Goal: Information Seeking & Learning: Learn about a topic

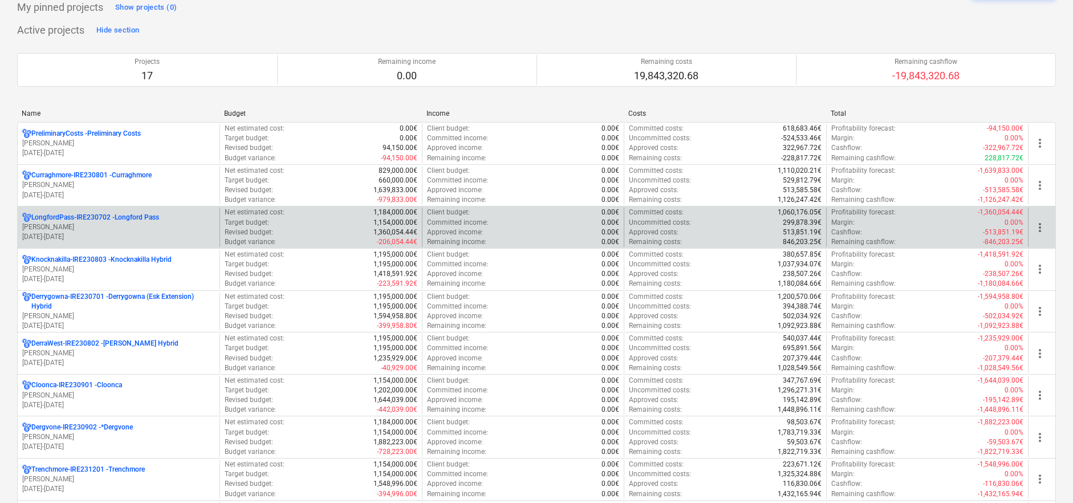
scroll to position [63, 0]
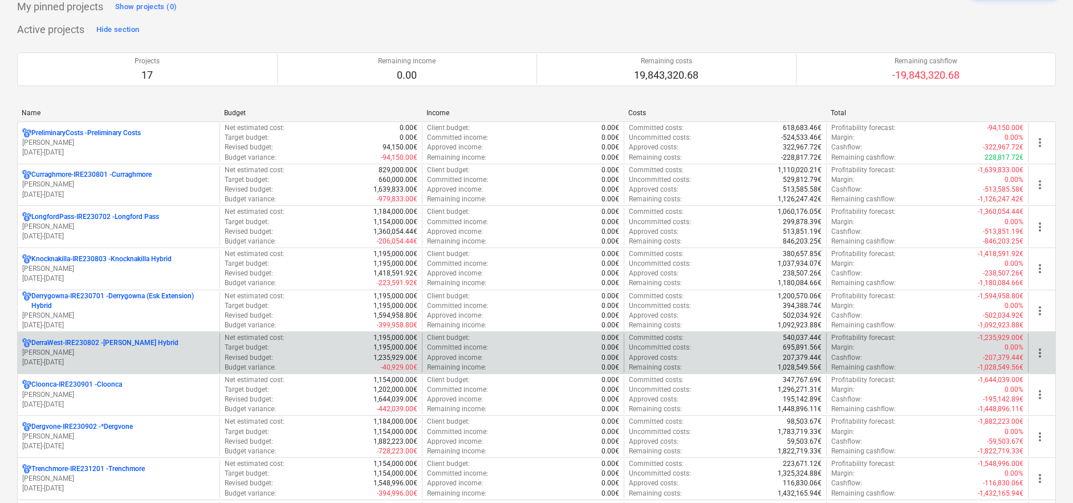
click at [135, 339] on p "DerraWest-IRE230802 - [PERSON_NAME] Hybrid" at bounding box center [104, 343] width 147 height 10
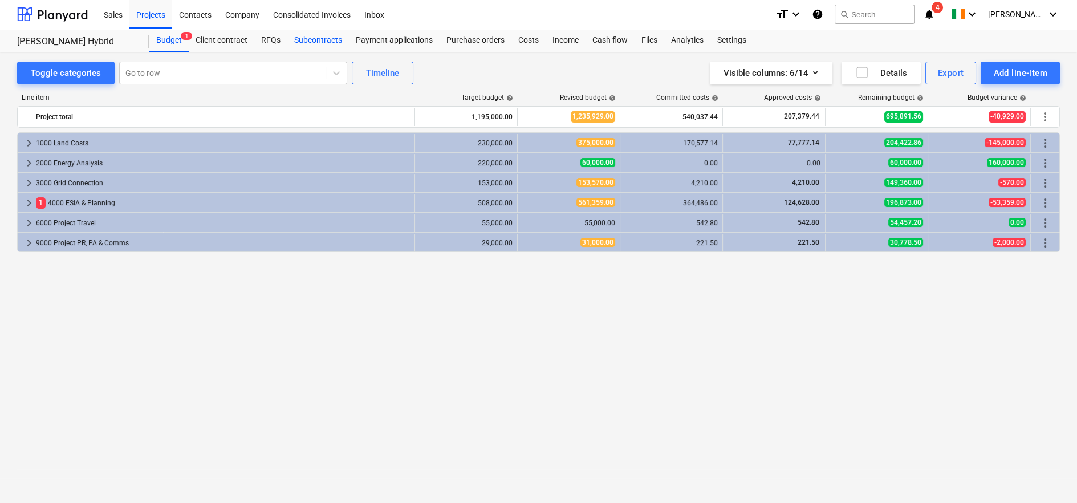
click at [324, 40] on div "Subcontracts" at bounding box center [318, 40] width 62 height 23
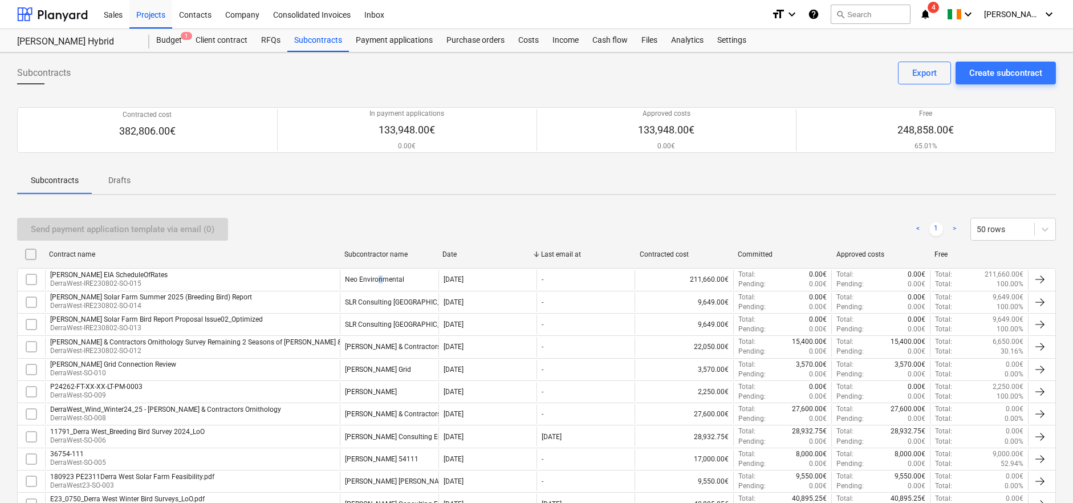
click at [379, 278] on div "Neo Environmental" at bounding box center [374, 279] width 59 height 8
click at [520, 44] on div "Costs" at bounding box center [528, 40] width 34 height 23
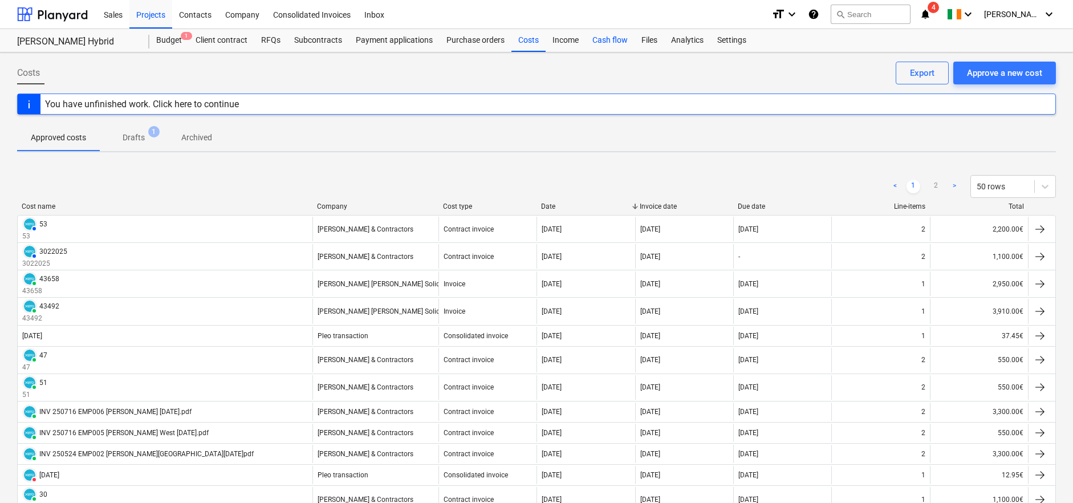
click at [604, 42] on div "Cash flow" at bounding box center [610, 40] width 49 height 23
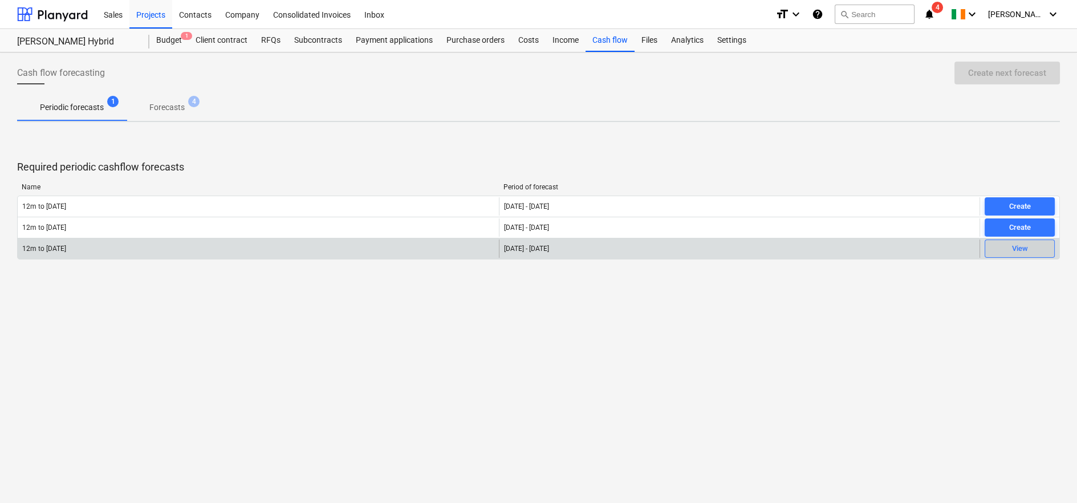
click at [1004, 249] on span "View" at bounding box center [1020, 248] width 60 height 13
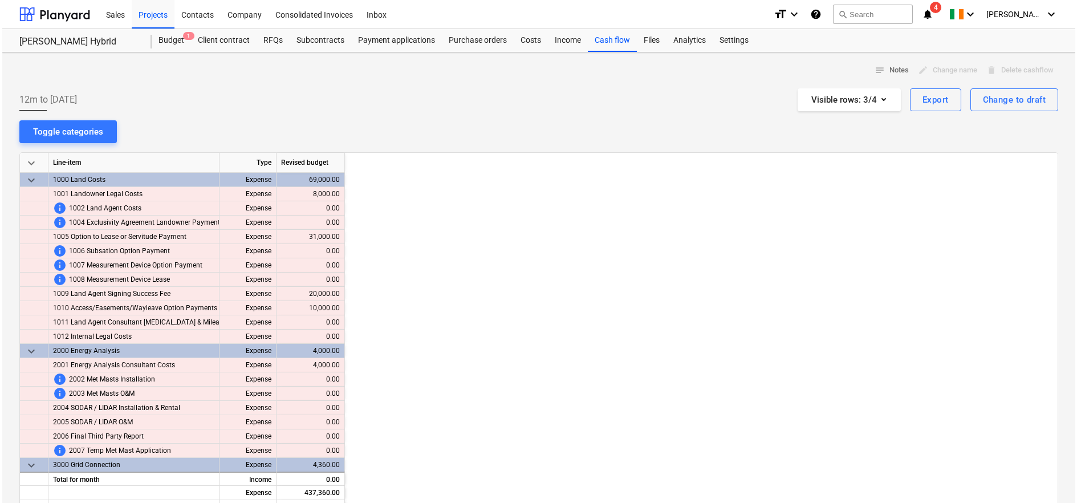
scroll to position [0, 1026]
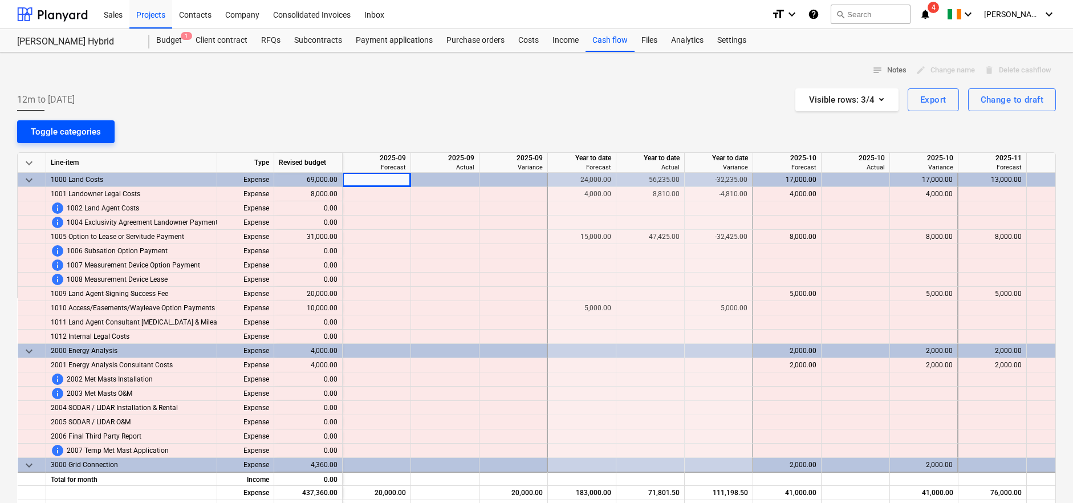
click at [72, 129] on div "Toggle categories" at bounding box center [66, 131] width 70 height 15
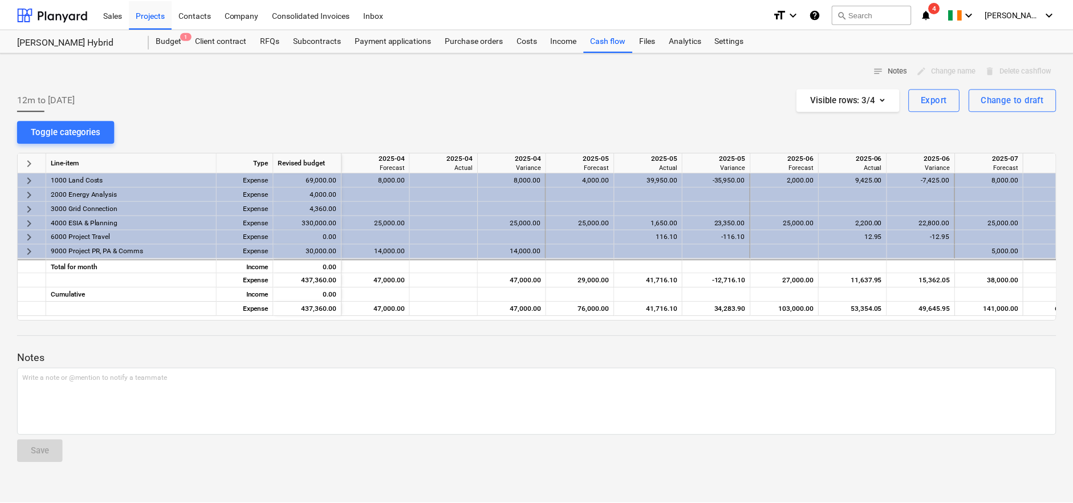
scroll to position [0, 19]
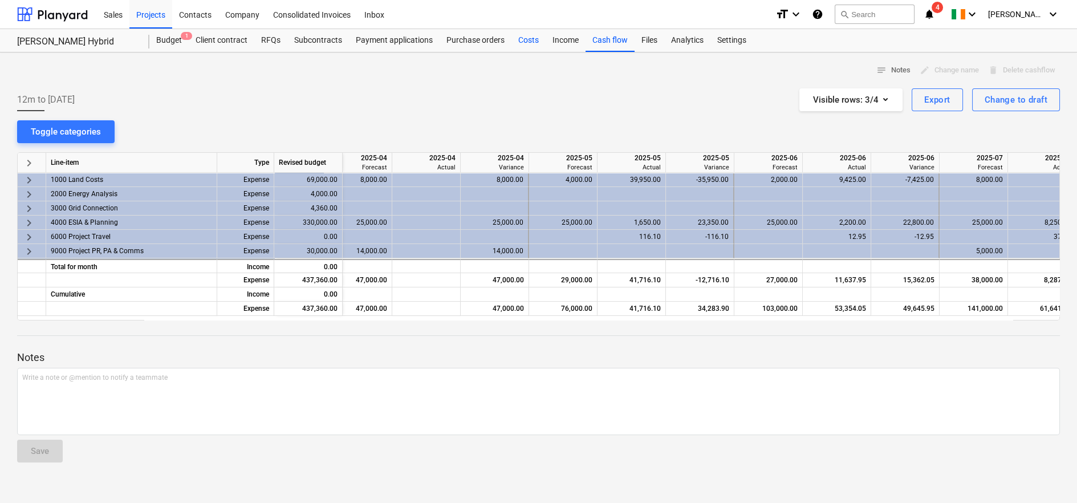
click at [523, 40] on div "Costs" at bounding box center [528, 40] width 34 height 23
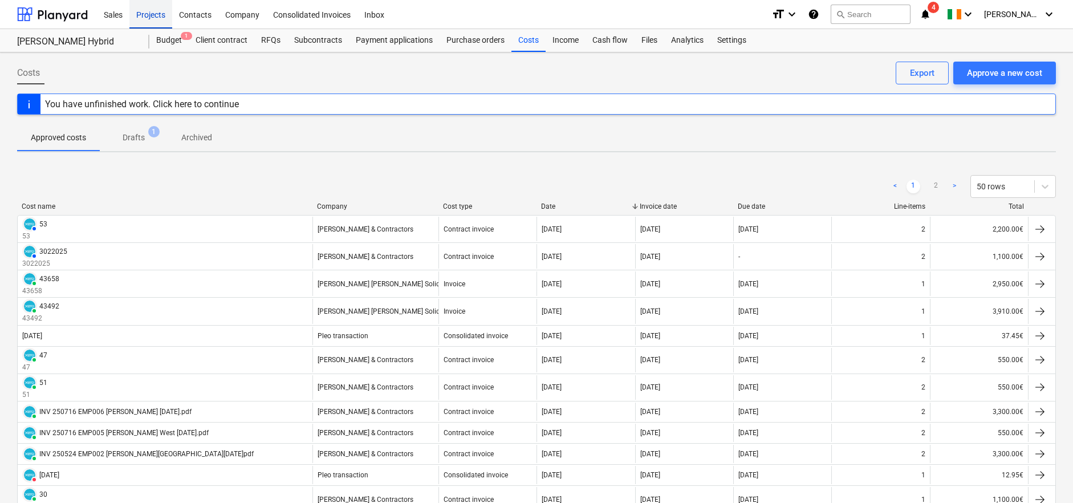
click at [146, 15] on div "Projects" at bounding box center [150, 13] width 43 height 29
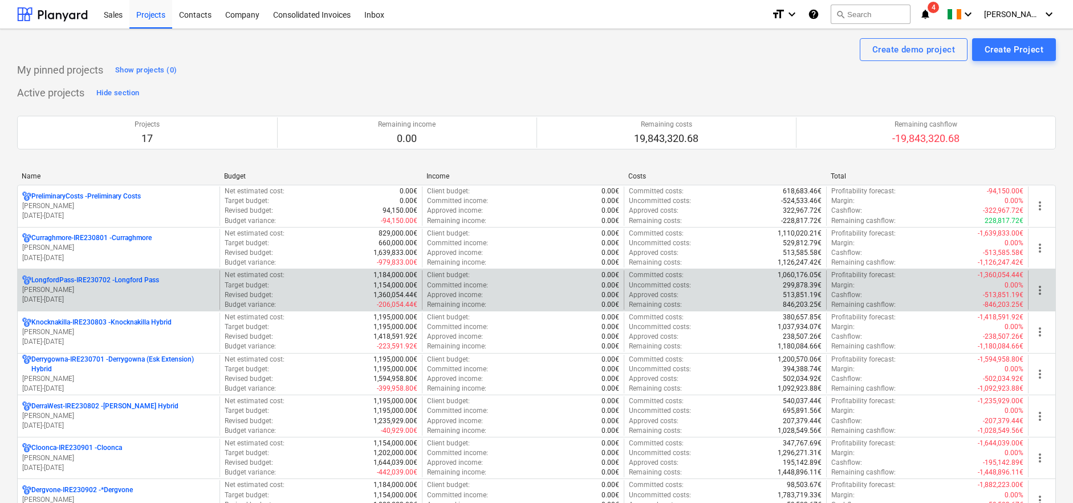
click at [112, 281] on p "LongfordPass-IRE230702 - [GEOGRAPHIC_DATA]" at bounding box center [95, 280] width 128 height 10
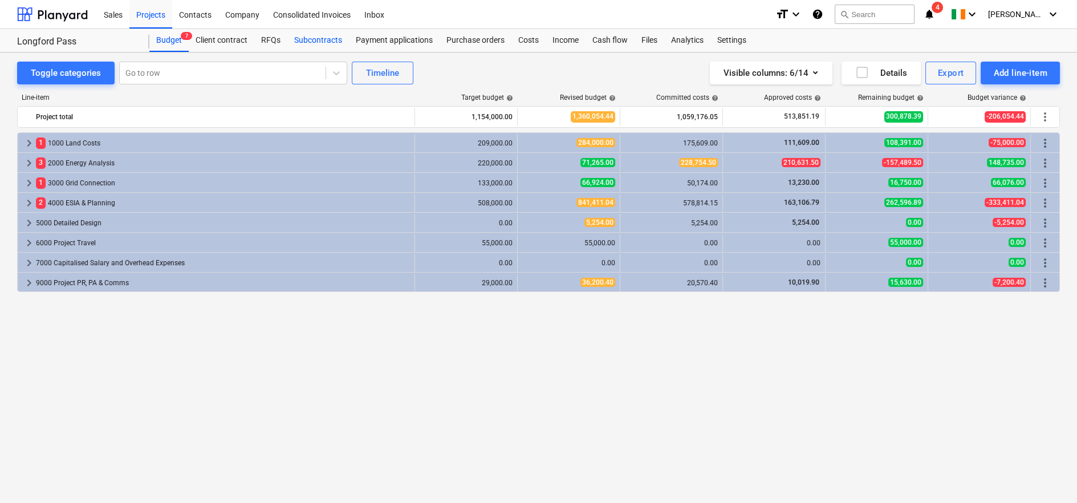
click at [303, 40] on div "Subcontracts" at bounding box center [318, 40] width 62 height 23
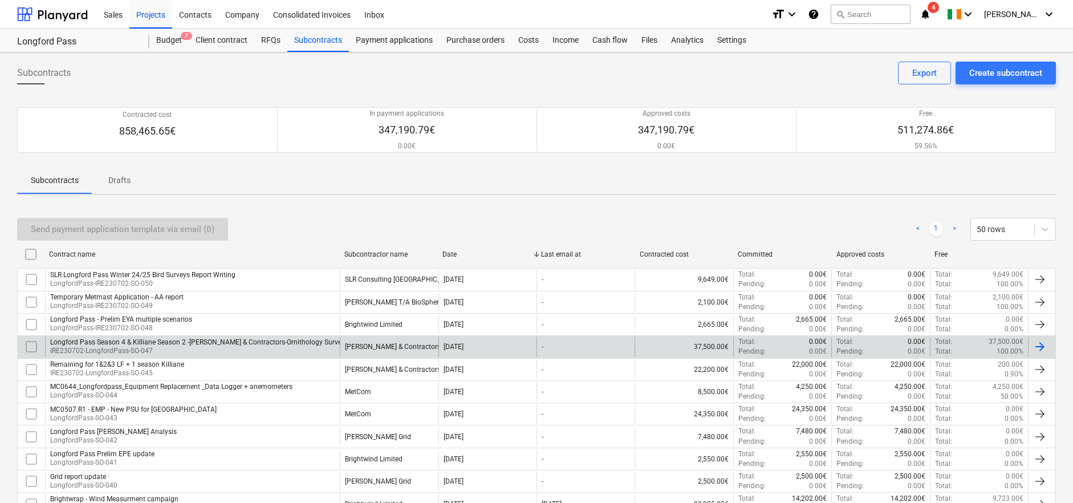
click at [421, 346] on div "[PERSON_NAME] & Contractors" at bounding box center [393, 347] width 96 height 8
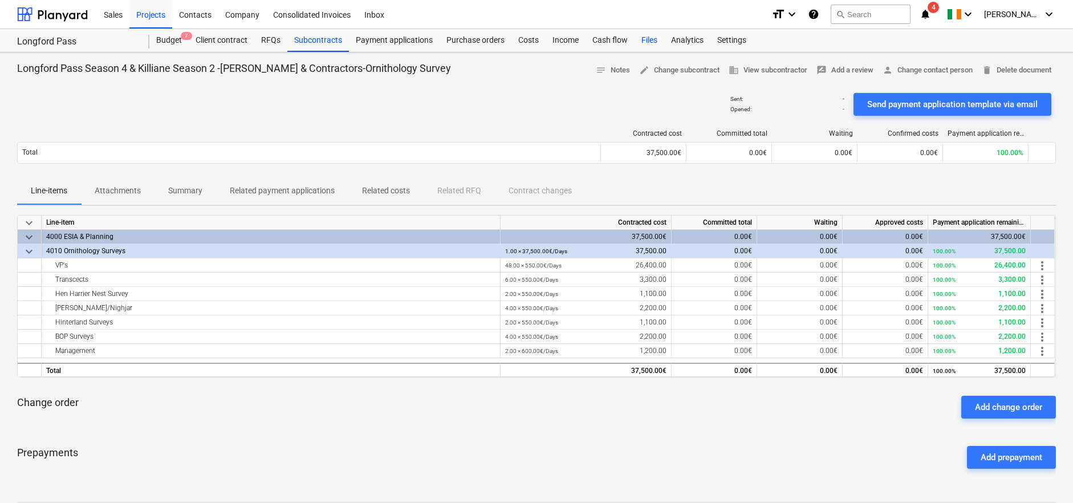
click at [642, 39] on div "Files" at bounding box center [650, 40] width 30 height 23
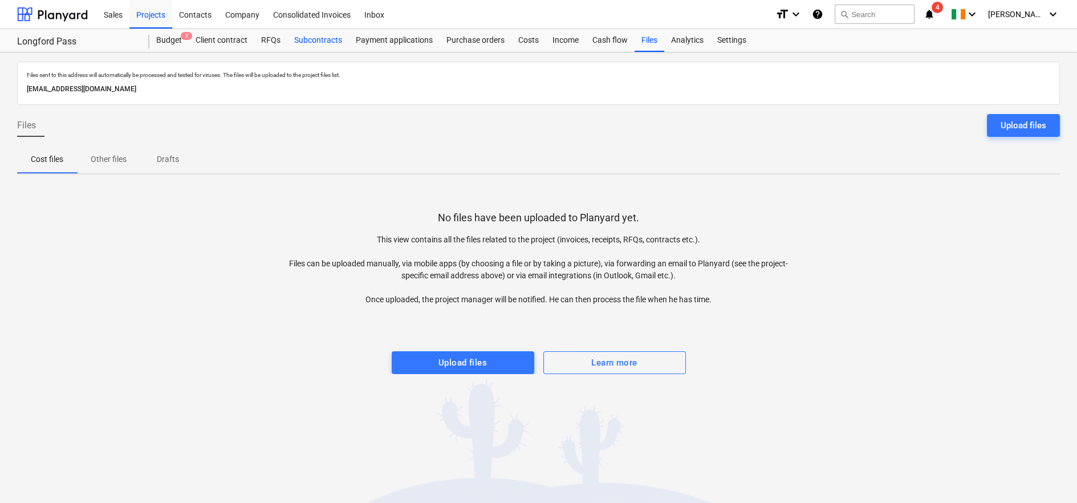
click at [315, 40] on div "Subcontracts" at bounding box center [318, 40] width 62 height 23
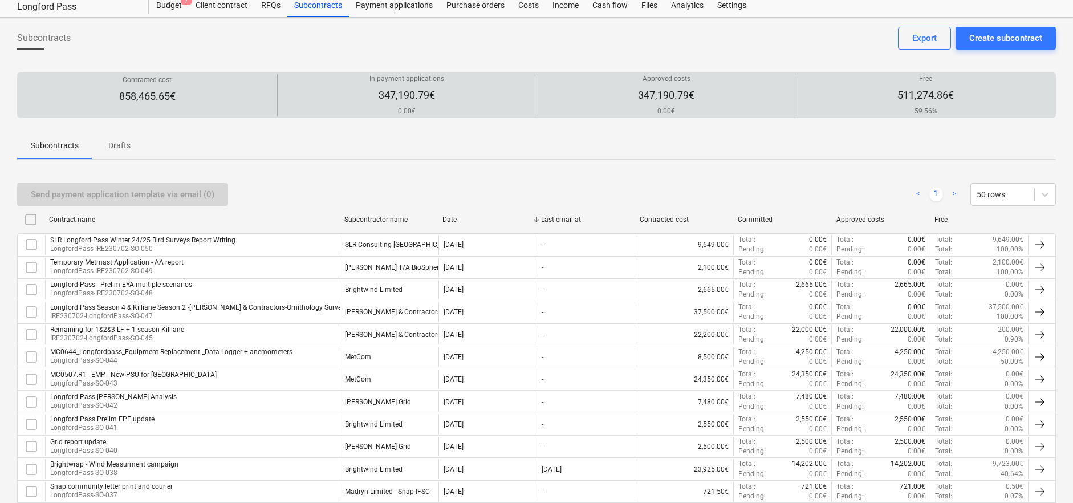
scroll to position [63, 0]
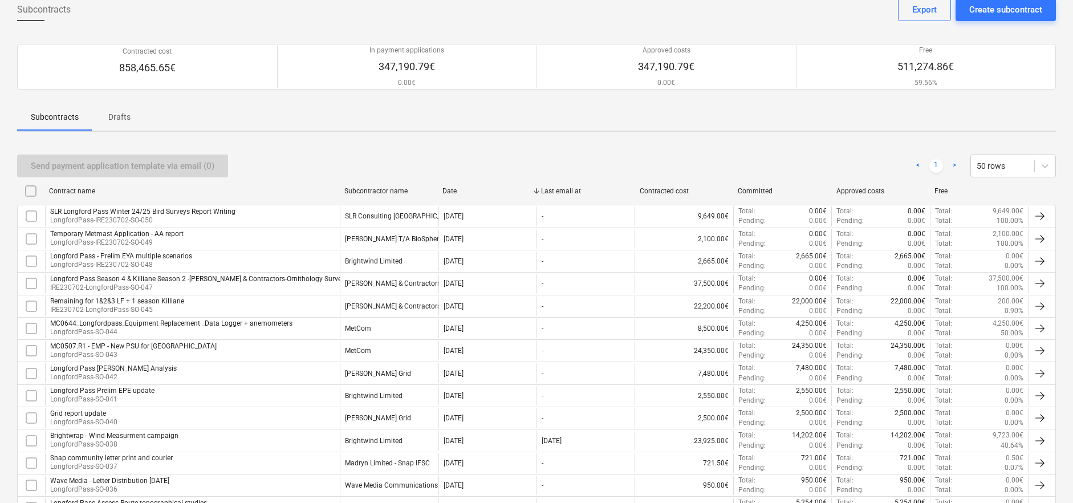
click at [978, 302] on div "Total : 200.00€" at bounding box center [979, 301] width 88 height 10
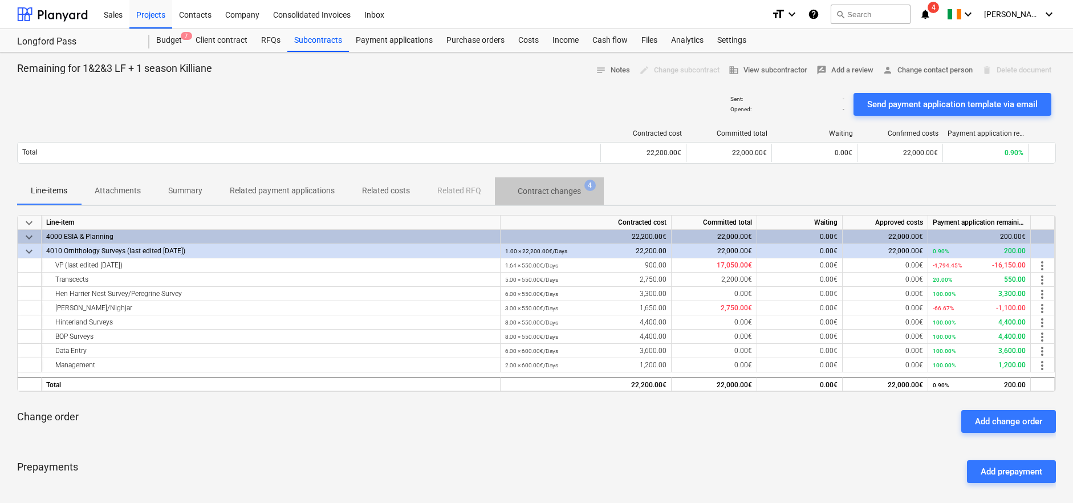
click at [553, 191] on p "Contract changes" at bounding box center [549, 191] width 63 height 12
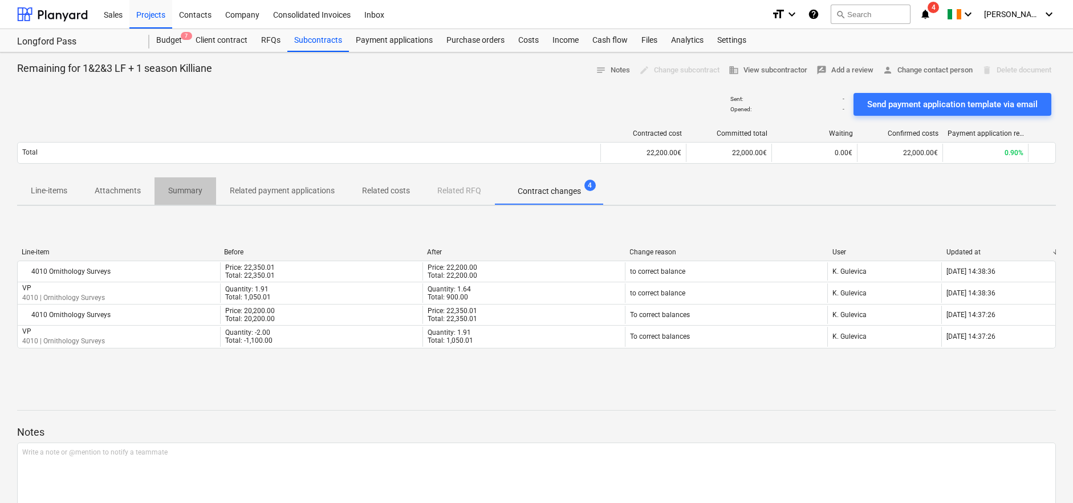
click at [201, 192] on p "Summary" at bounding box center [185, 191] width 34 height 12
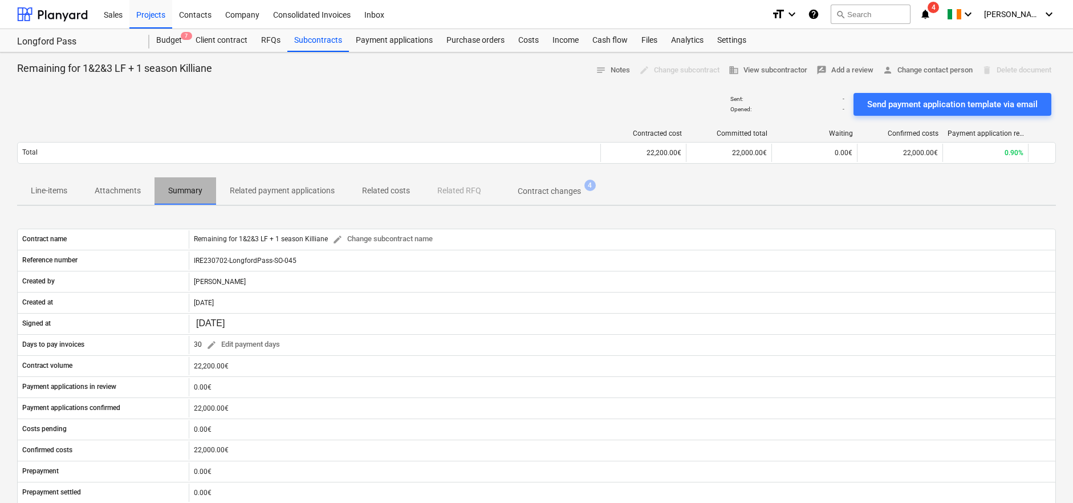
click at [188, 193] on p "Summary" at bounding box center [185, 191] width 34 height 12
click at [538, 193] on p "Contract changes" at bounding box center [549, 191] width 63 height 12
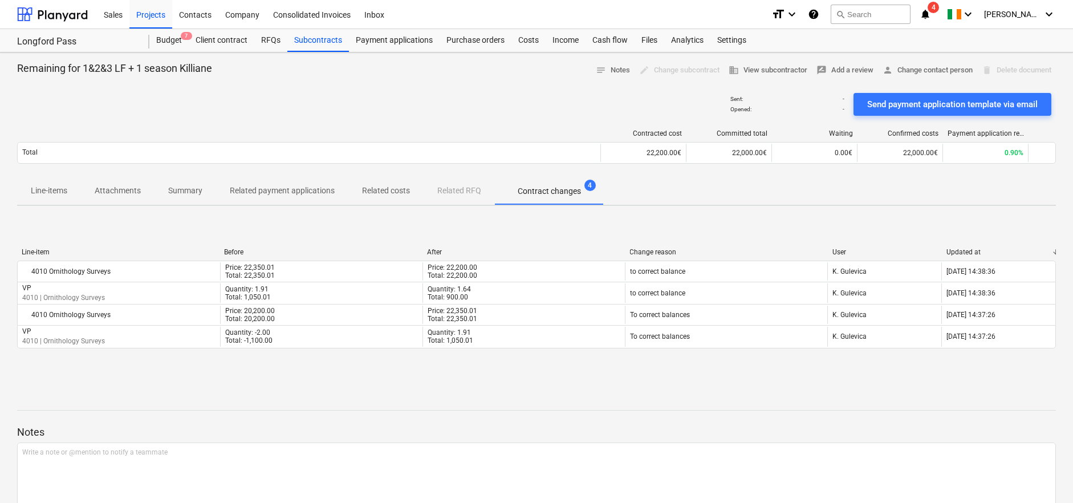
click at [187, 194] on p "Summary" at bounding box center [185, 191] width 34 height 12
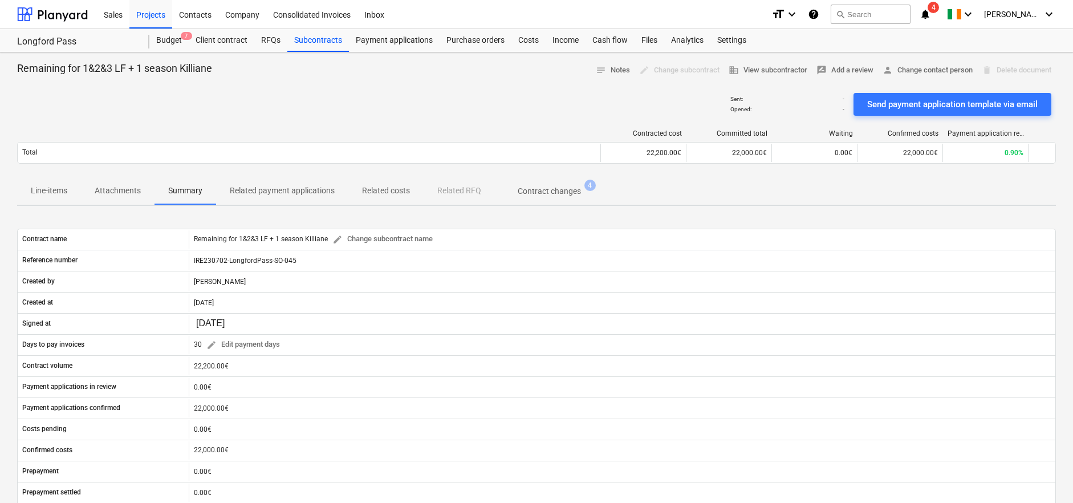
click at [50, 195] on p "Line-items" at bounding box center [49, 191] width 36 height 12
